Goal: Use online tool/utility: Utilize a website feature to perform a specific function

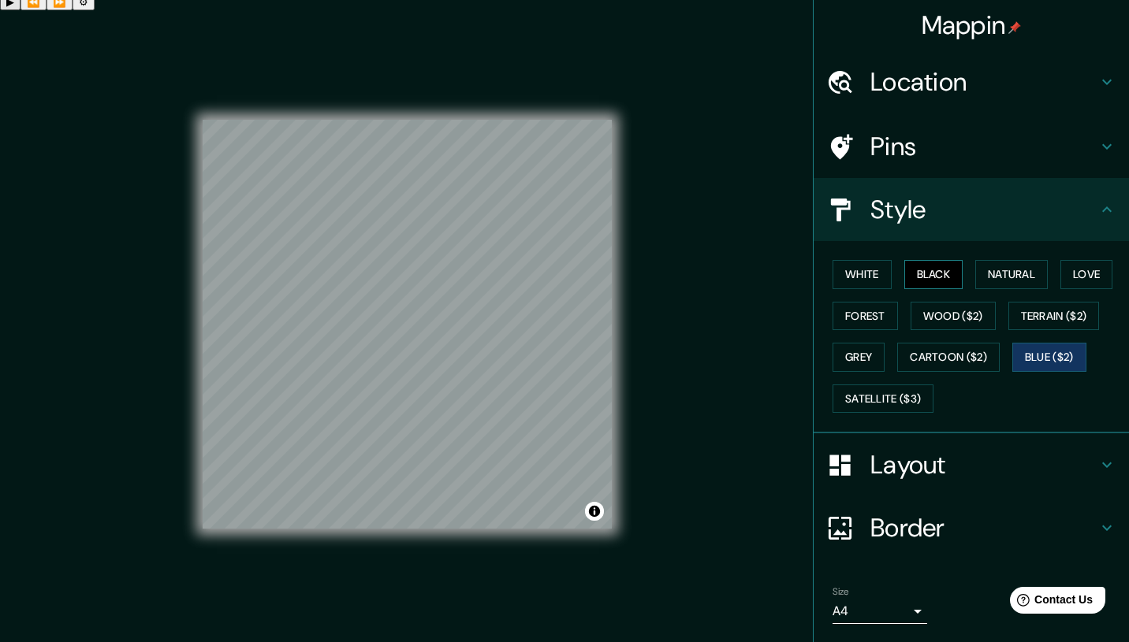
click at [922, 289] on button "Black" at bounding box center [933, 274] width 59 height 29
click at [601, 502] on button "Toggle attribution" at bounding box center [594, 511] width 19 height 19
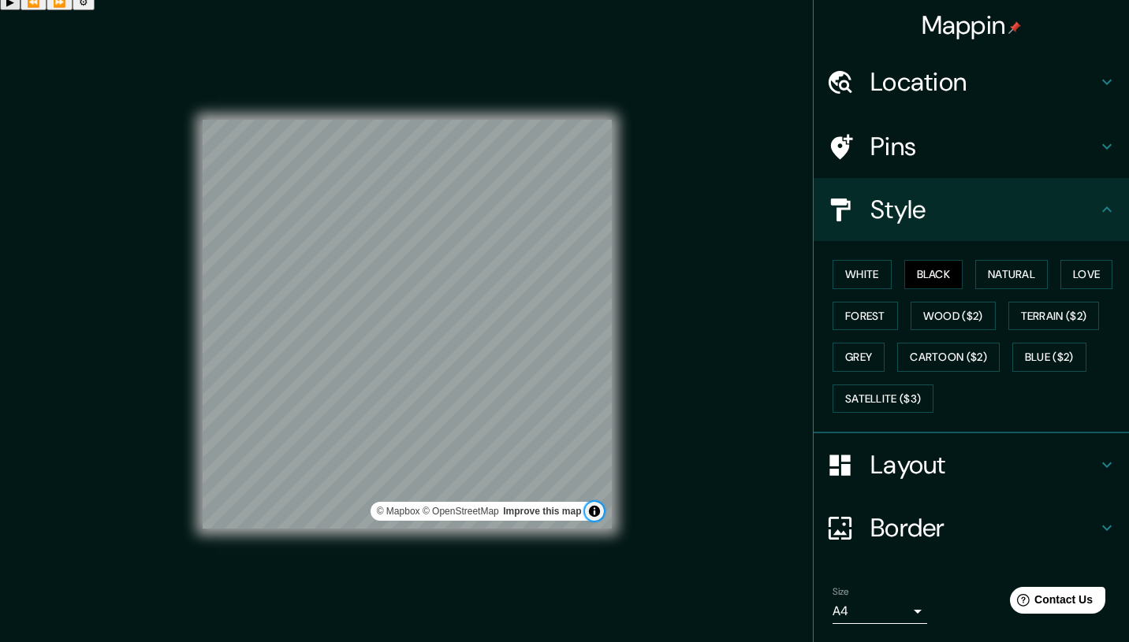
click at [601, 502] on button "Toggle attribution" at bounding box center [594, 511] width 19 height 19
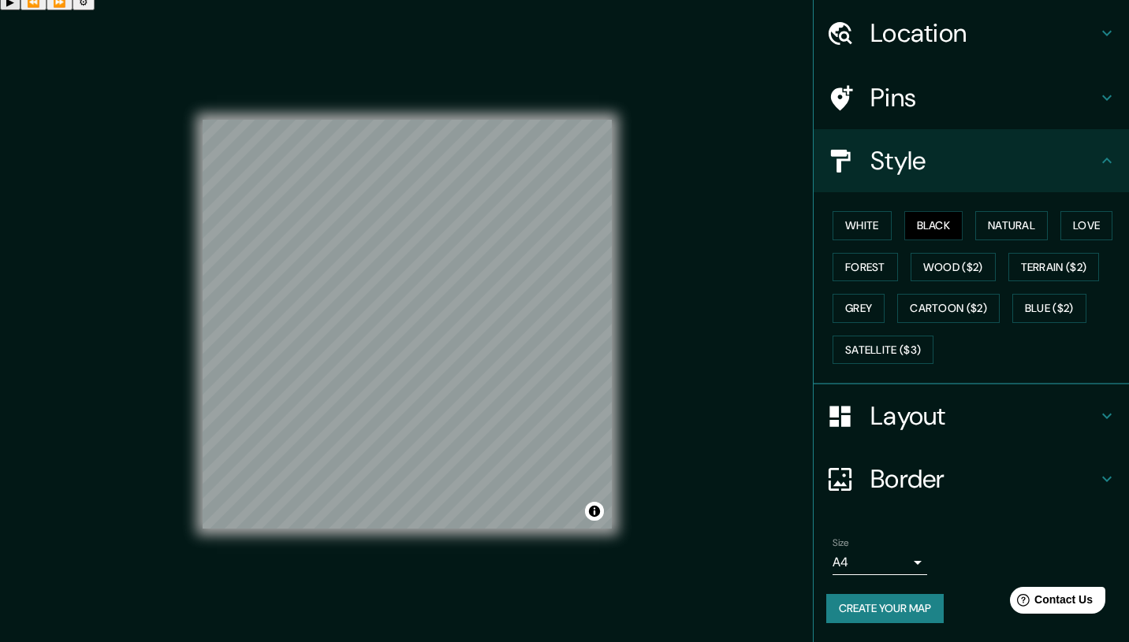
click at [943, 400] on h4 "Layout" at bounding box center [983, 416] width 227 height 32
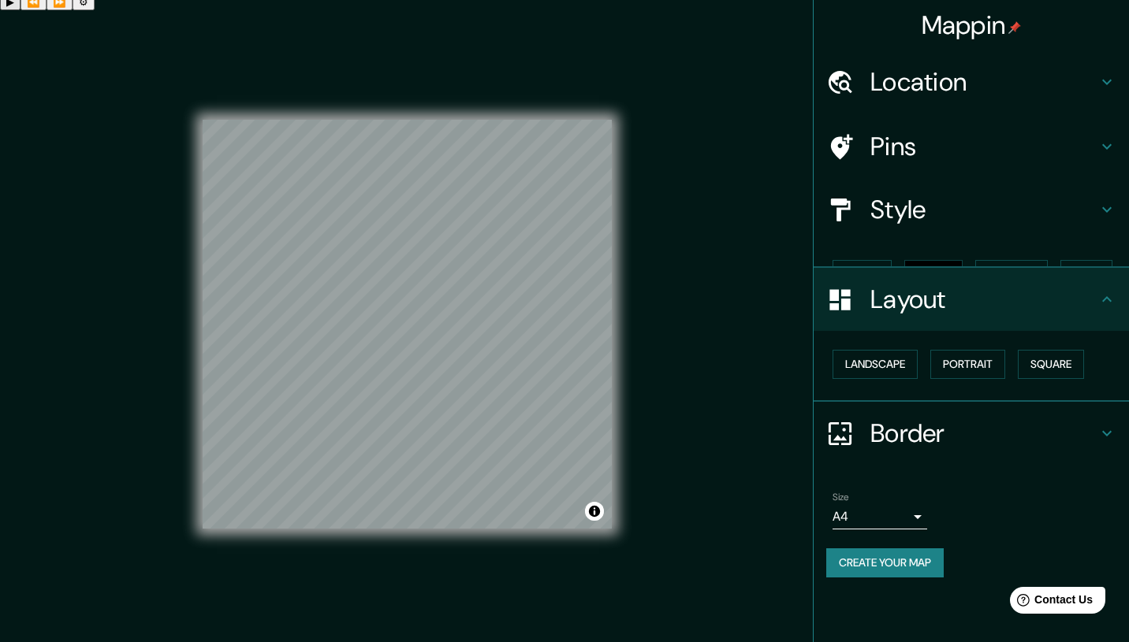
scroll to position [0, 0]
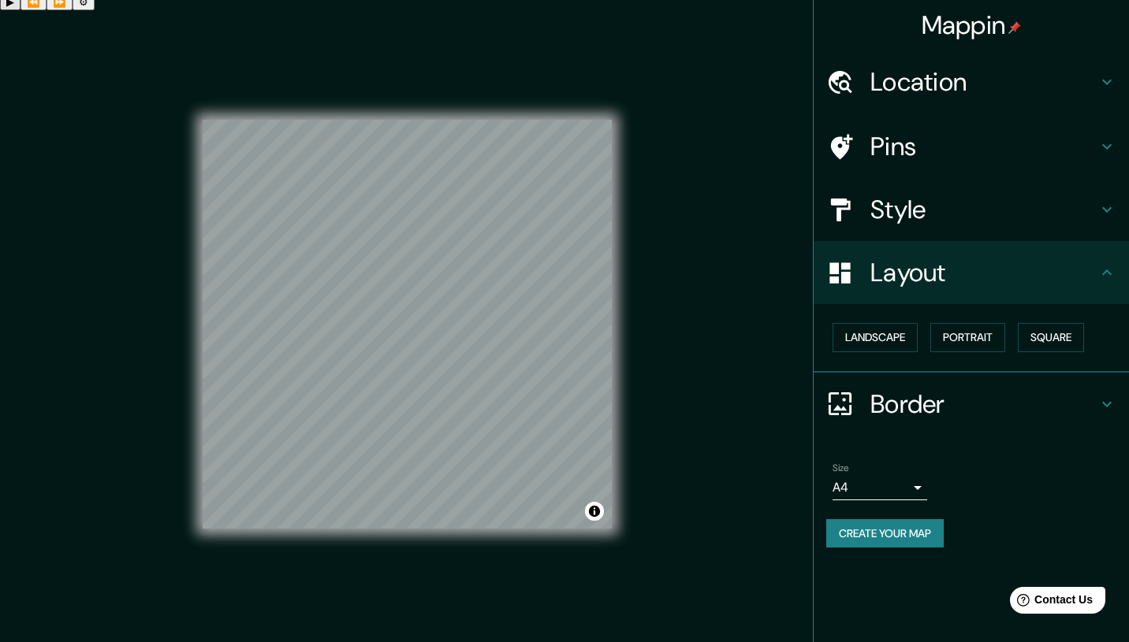
click at [883, 420] on h4 "Border" at bounding box center [983, 405] width 227 height 32
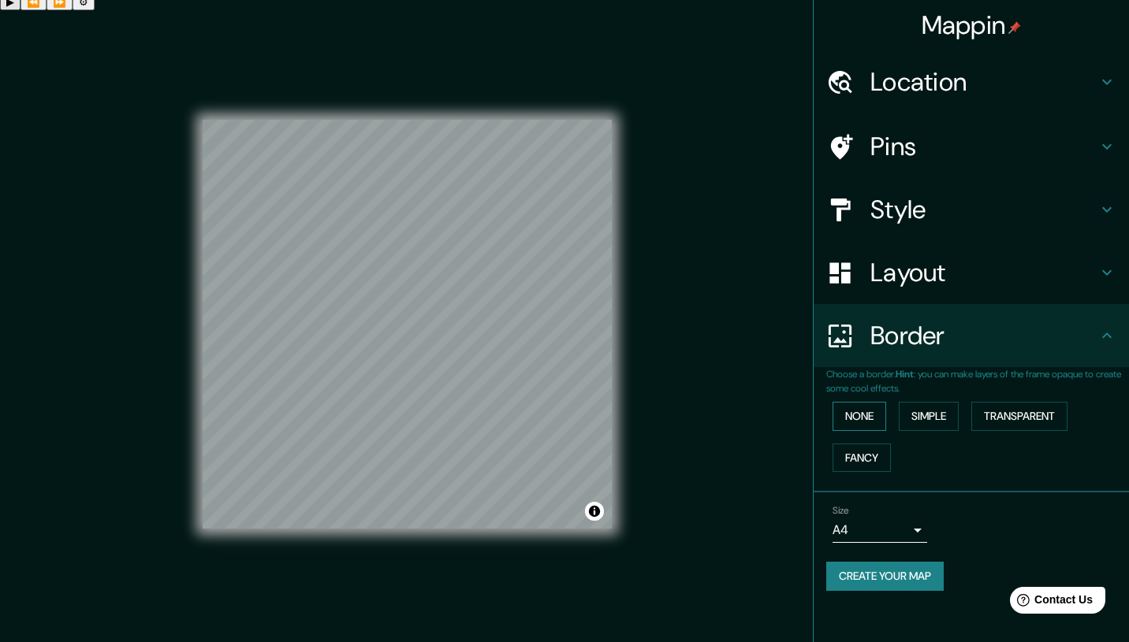
click at [870, 431] on button "None" at bounding box center [859, 416] width 54 height 29
click at [920, 431] on button "Simple" at bounding box center [928, 416] width 60 height 29
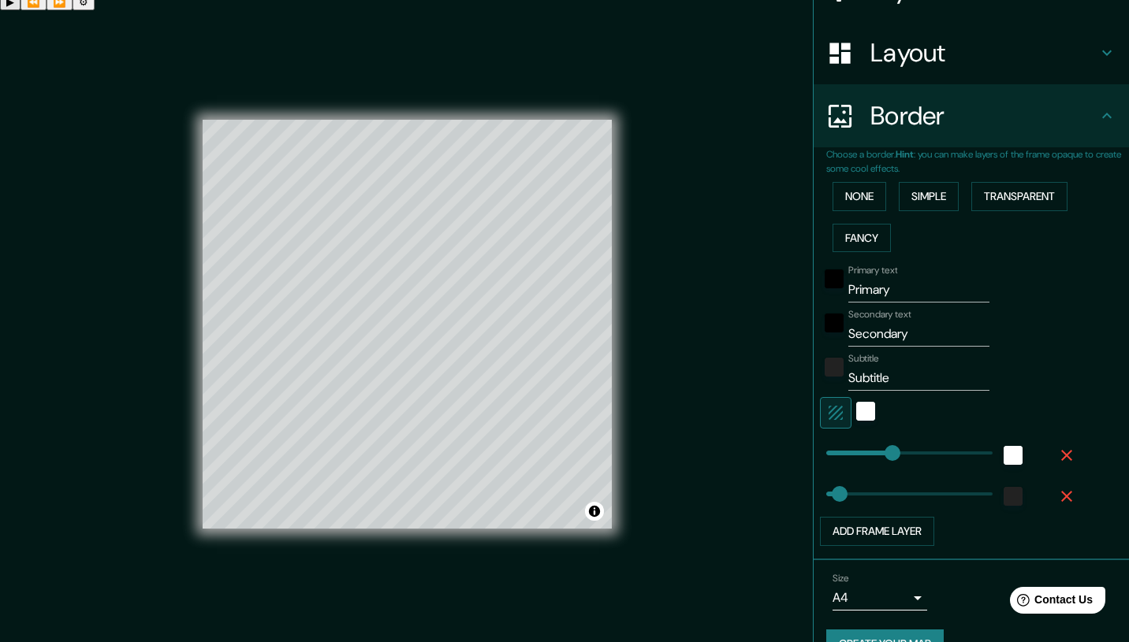
scroll to position [314, 0]
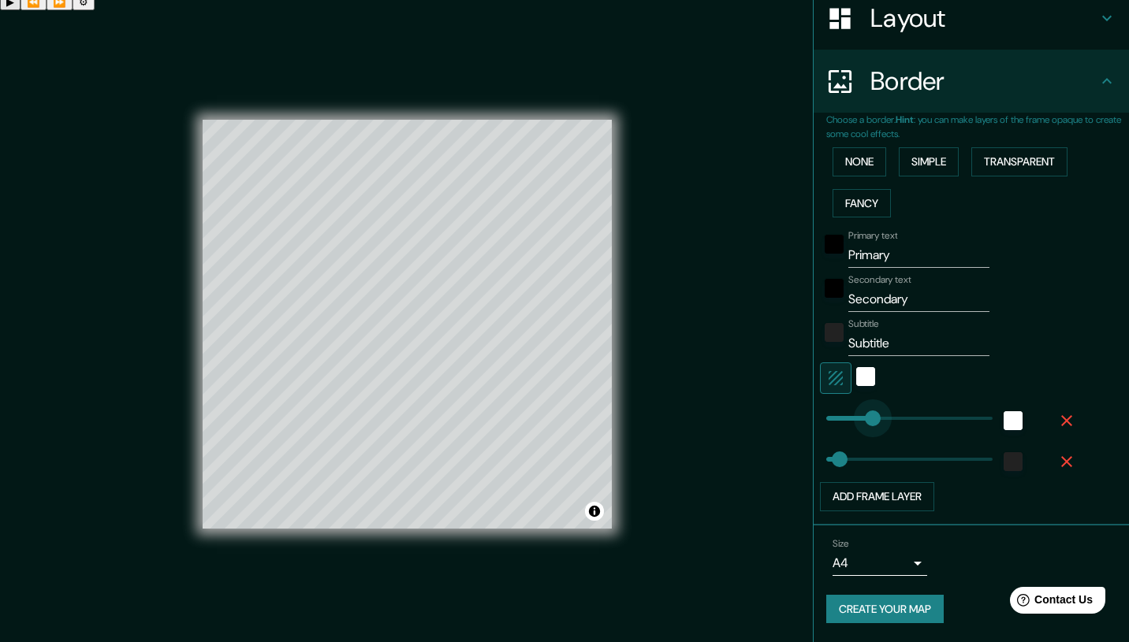
type input "111"
drag, startPoint x: 887, startPoint y: 407, endPoint x: 861, endPoint y: 407, distance: 25.2
type input "42"
click at [859, 369] on div "white" at bounding box center [865, 376] width 19 height 19
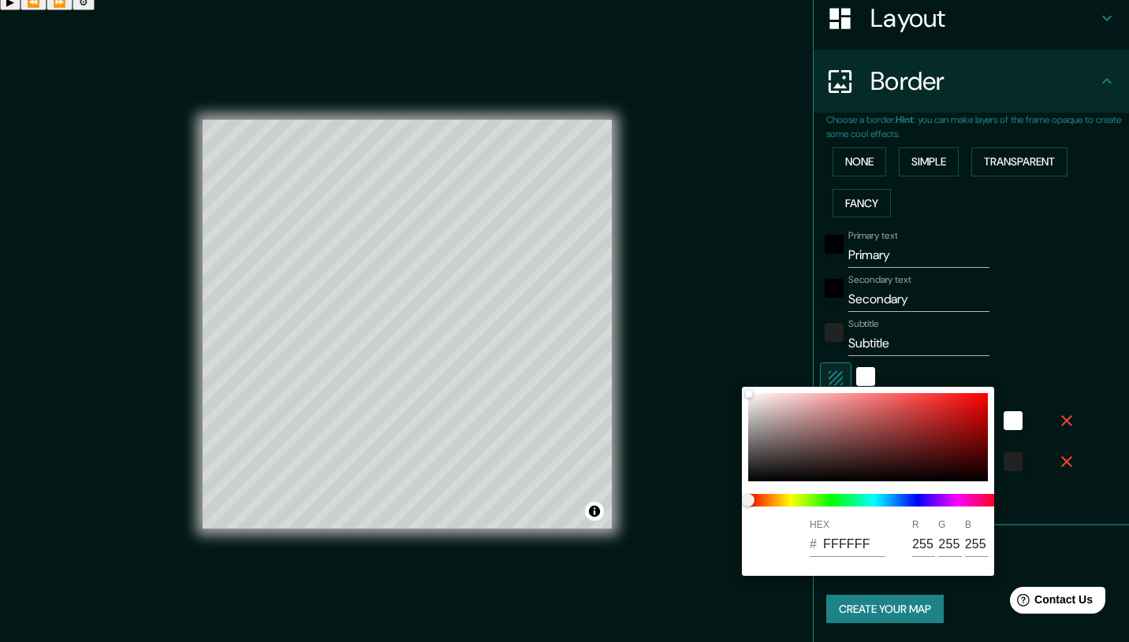
click at [743, 337] on div at bounding box center [564, 321] width 1129 height 642
